Goal: Transaction & Acquisition: Purchase product/service

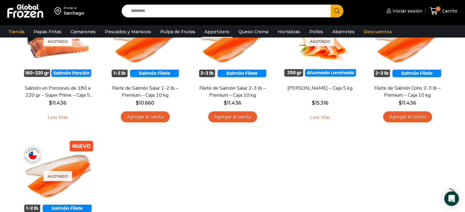
click at [211, 31] on link "Appetizers" at bounding box center [216, 32] width 31 height 12
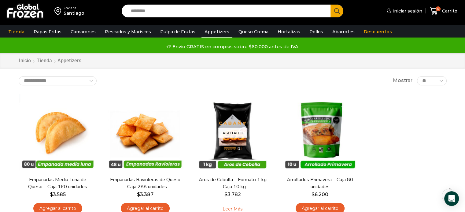
scroll to position [31, 0]
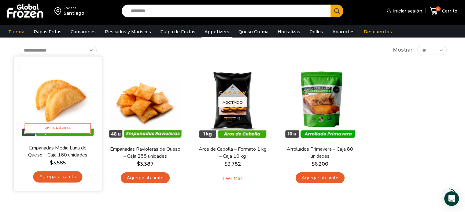
click at [71, 95] on img at bounding box center [57, 100] width 79 height 79
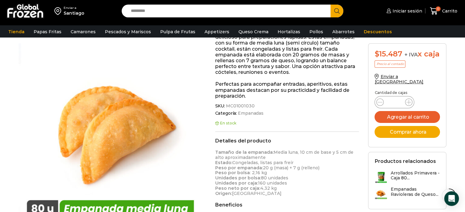
scroll to position [122, 0]
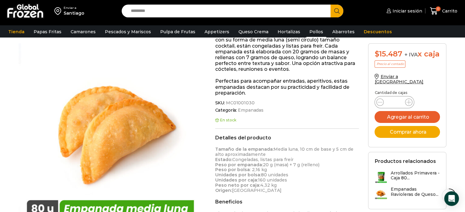
click at [308, 31] on link "Pollos" at bounding box center [316, 32] width 20 height 12
